Goal: Task Accomplishment & Management: Complete application form

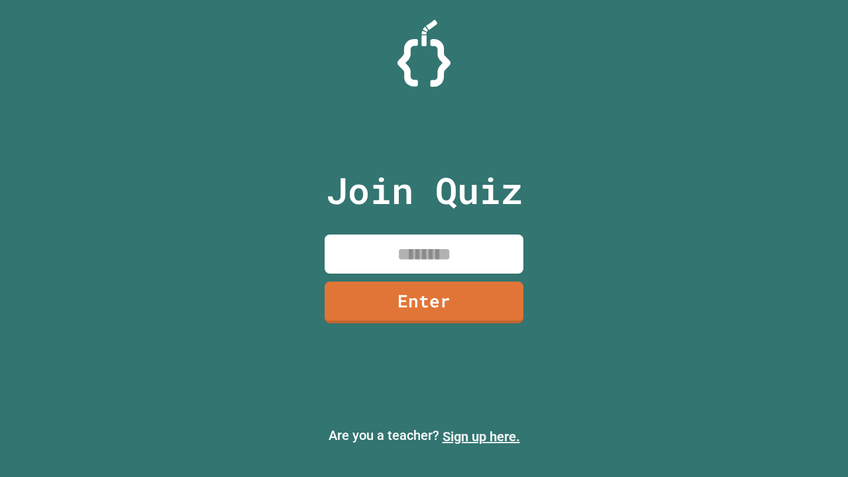
click at [475, 437] on link "Sign up here." at bounding box center [482, 437] width 78 height 16
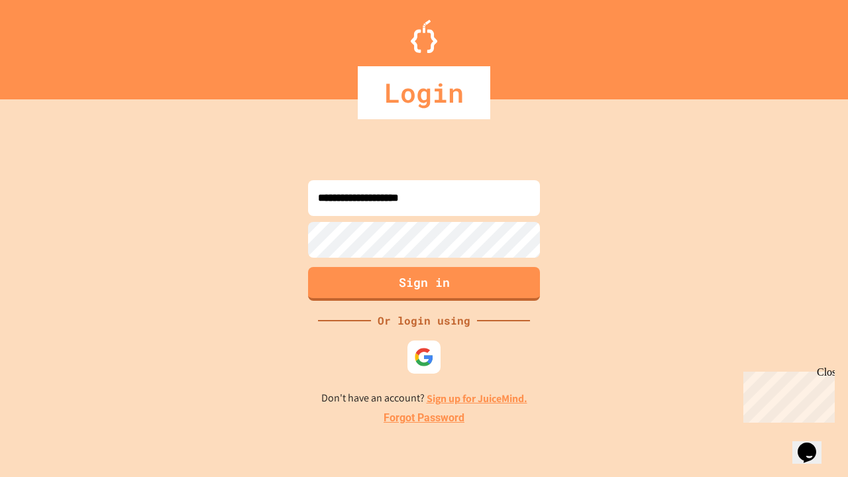
type input "**********"
